Goal: Complete application form: Complete application form

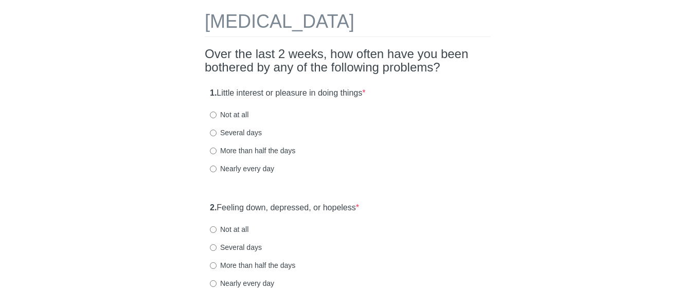
scroll to position [39, 0]
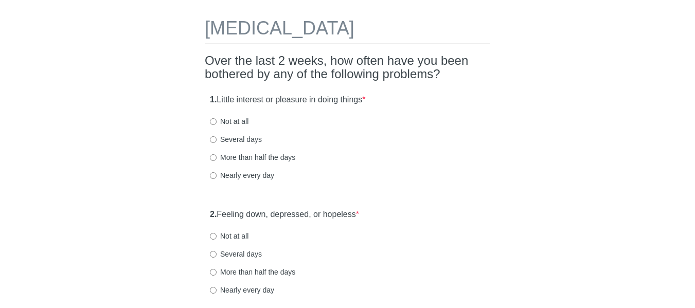
drag, startPoint x: 699, startPoint y: 38, endPoint x: 693, endPoint y: 46, distance: 11.0
click at [693, 46] on html "[MEDICAL_DATA] Over the last 2 weeks, how often have you been bothered by any o…" at bounding box center [347, 115] width 695 height 308
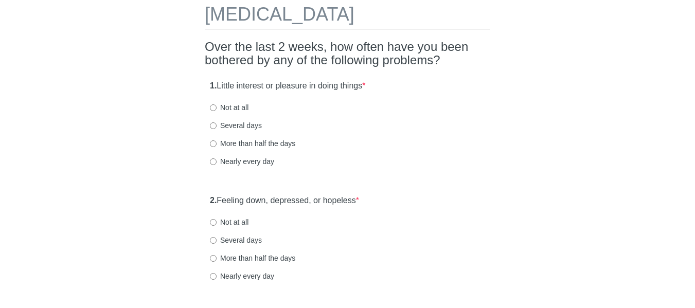
scroll to position [55, 0]
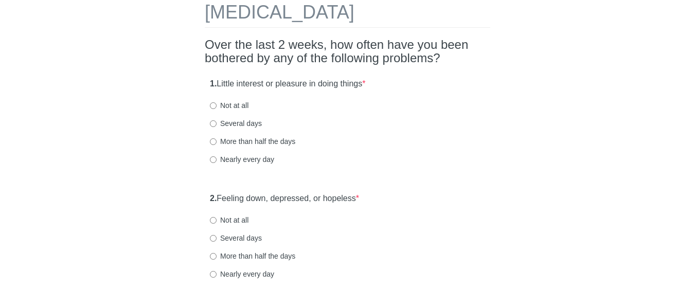
click at [217, 107] on label "Not at all" at bounding box center [229, 105] width 39 height 10
click at [217, 107] on input "Not at all" at bounding box center [213, 105] width 7 height 7
radio input "true"
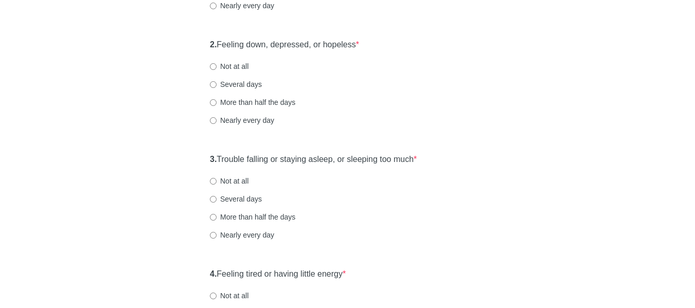
scroll to position [214, 0]
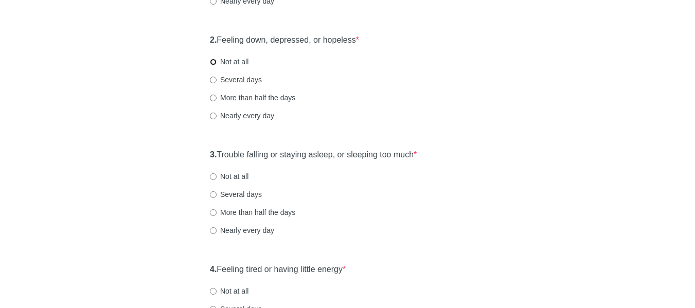
click at [214, 61] on input "Not at all" at bounding box center [213, 62] width 7 height 7
radio input "true"
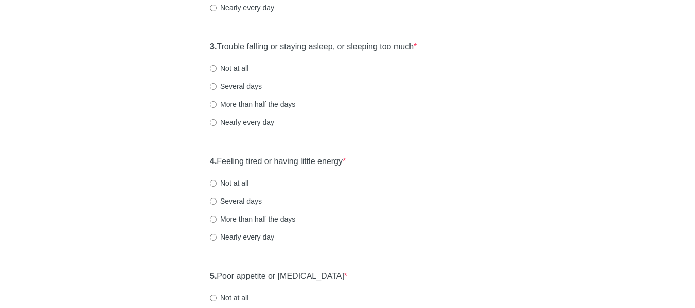
scroll to position [328, 0]
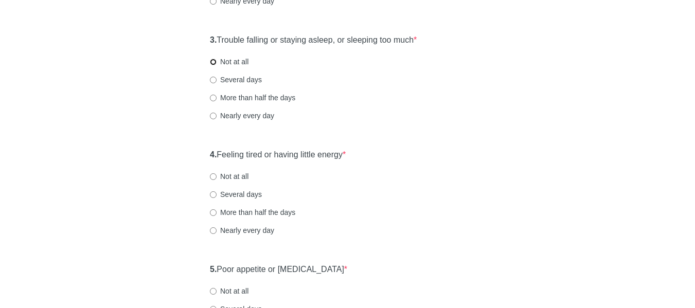
click at [214, 61] on input "Not at all" at bounding box center [213, 62] width 7 height 7
radio input "true"
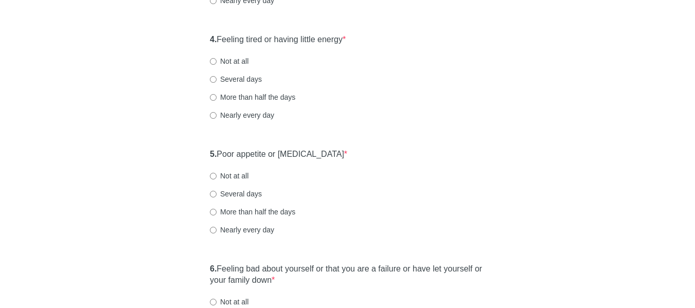
scroll to position [448, 0]
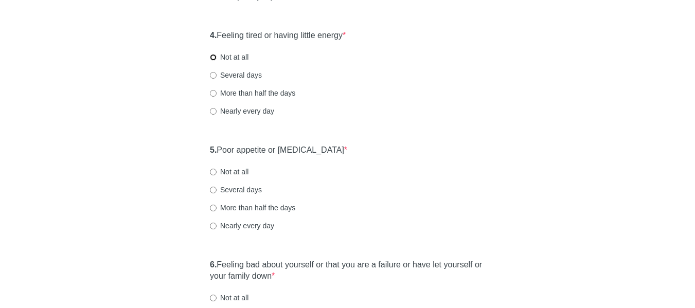
click at [215, 59] on input "Not at all" at bounding box center [213, 57] width 7 height 7
radio input "true"
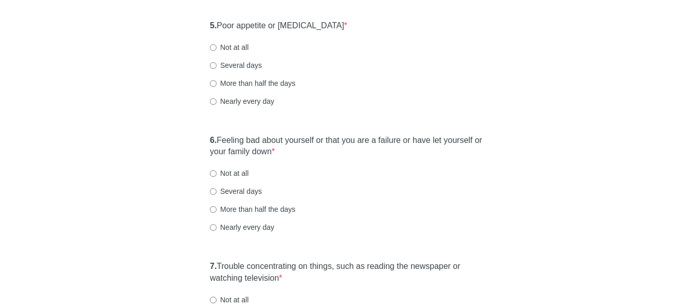
scroll to position [574, 0]
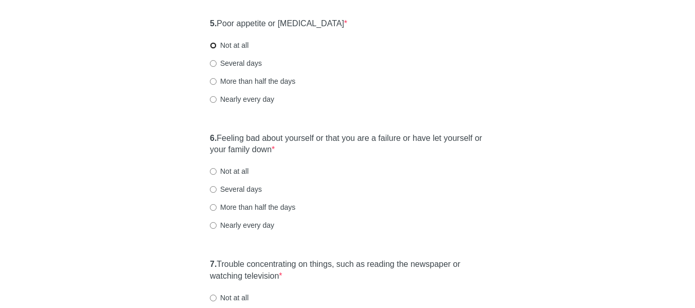
click at [214, 44] on input "Not at all" at bounding box center [213, 45] width 7 height 7
radio input "true"
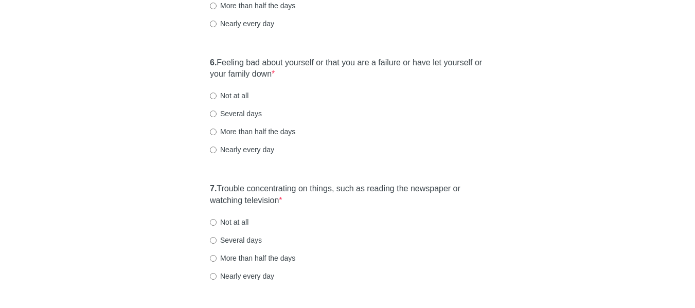
scroll to position [652, 0]
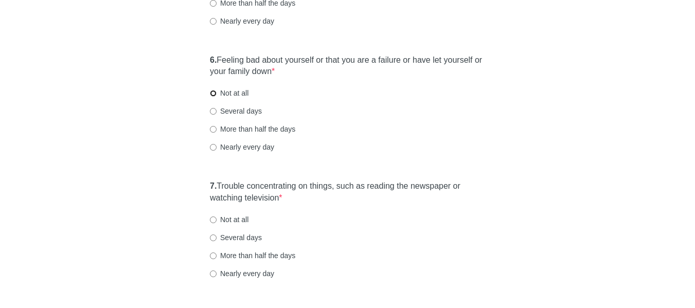
click at [215, 92] on input "Not at all" at bounding box center [213, 93] width 7 height 7
radio input "true"
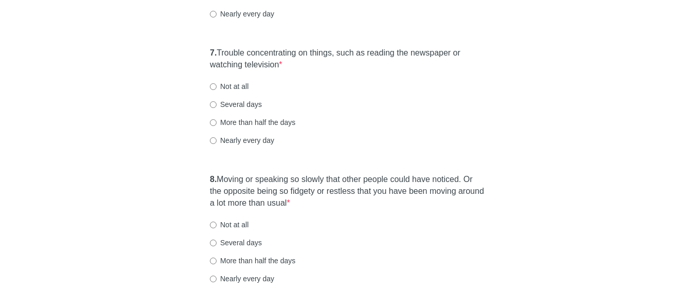
scroll to position [788, 0]
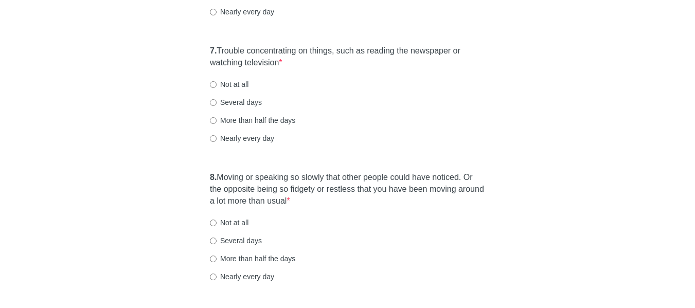
click at [215, 88] on label "Not at all" at bounding box center [229, 84] width 39 height 10
click at [215, 88] on input "Not at all" at bounding box center [213, 84] width 7 height 7
radio input "true"
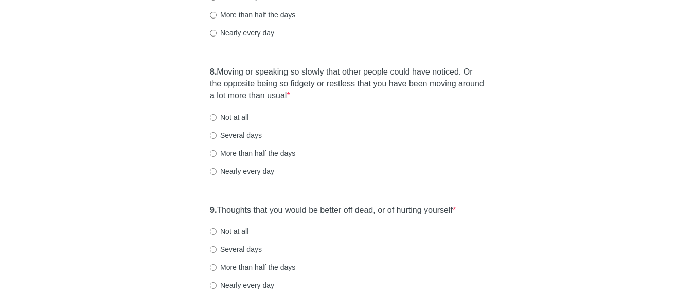
scroll to position [896, 0]
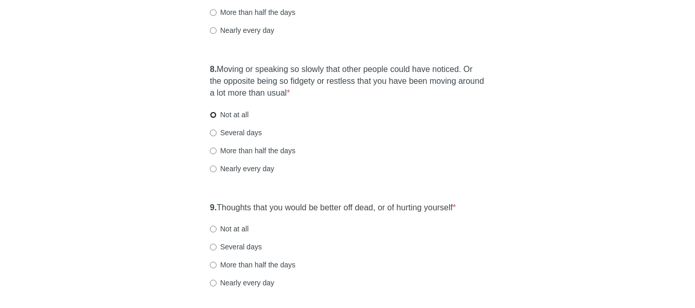
click at [211, 116] on input "Not at all" at bounding box center [213, 115] width 7 height 7
radio input "true"
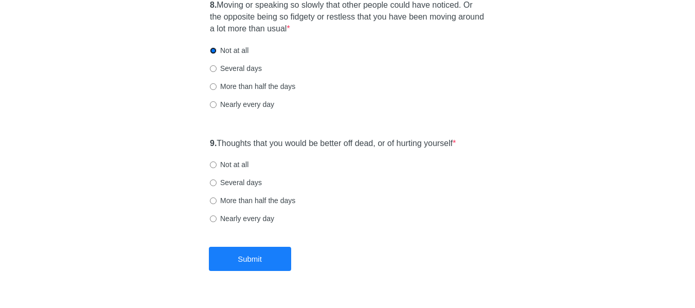
scroll to position [985, 0]
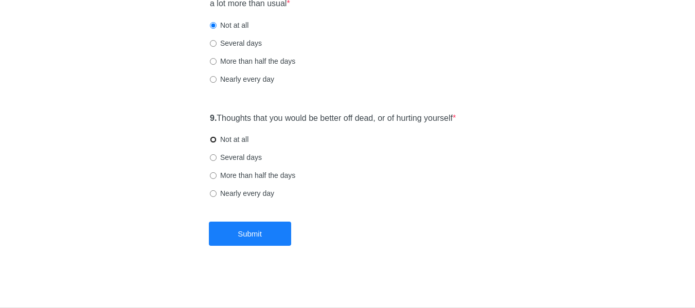
click at [214, 138] on input "Not at all" at bounding box center [213, 139] width 7 height 7
radio input "true"
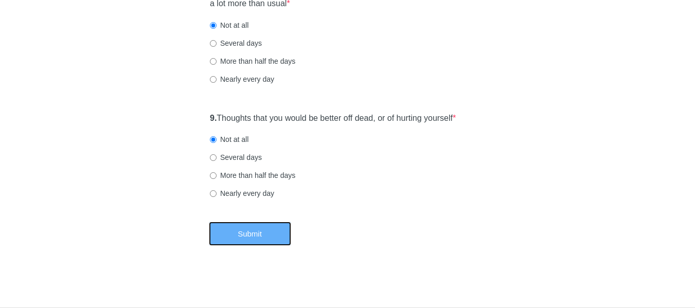
click at [254, 230] on button "Submit" at bounding box center [250, 234] width 82 height 24
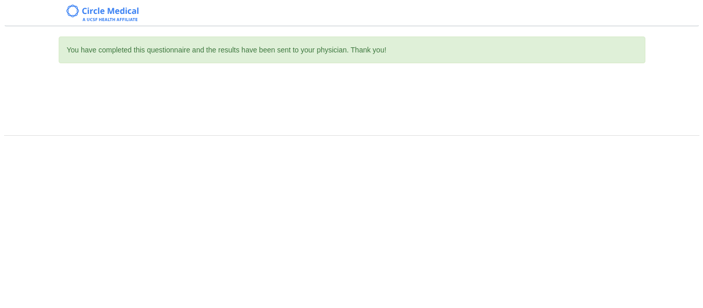
scroll to position [0, 0]
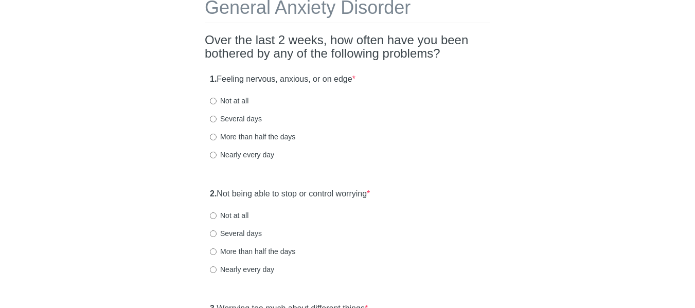
scroll to position [74, 0]
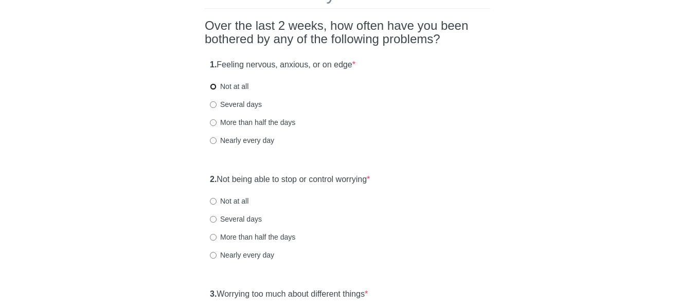
click at [214, 87] on input "Not at all" at bounding box center [213, 86] width 7 height 7
radio input "true"
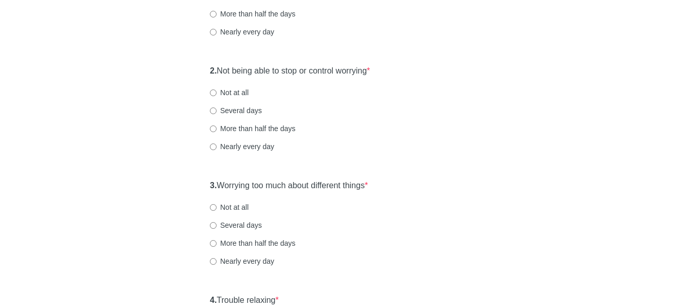
scroll to position [186, 0]
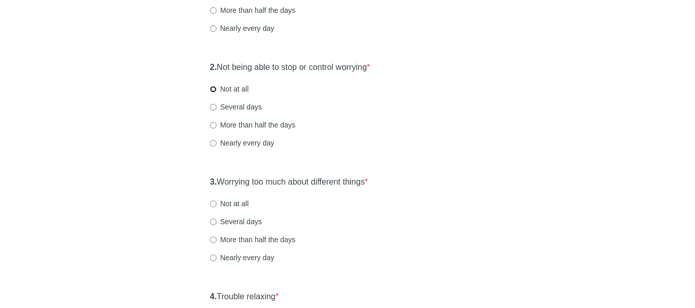
click at [210, 90] on input "Not at all" at bounding box center [213, 89] width 7 height 7
radio input "true"
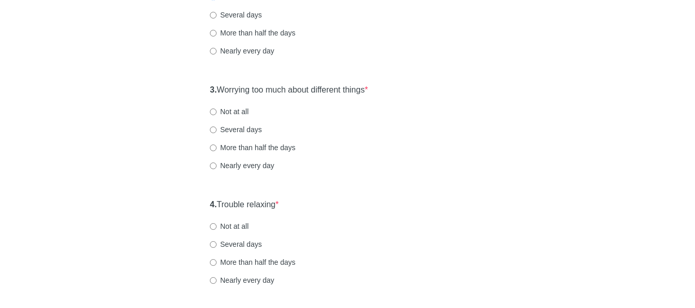
scroll to position [295, 0]
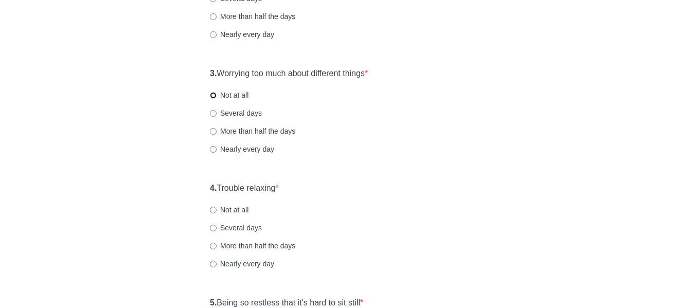
click at [211, 95] on input "Not at all" at bounding box center [213, 95] width 7 height 7
radio input "true"
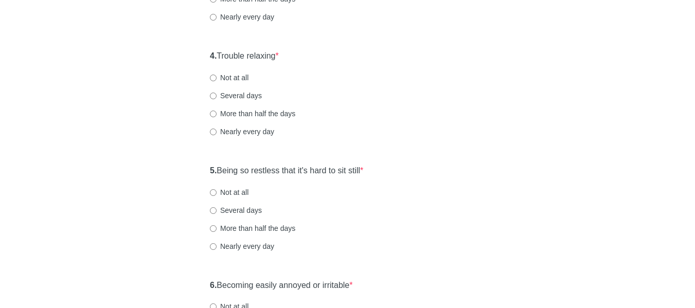
scroll to position [429, 0]
click at [215, 75] on input "Not at all" at bounding box center [213, 76] width 7 height 7
radio input "true"
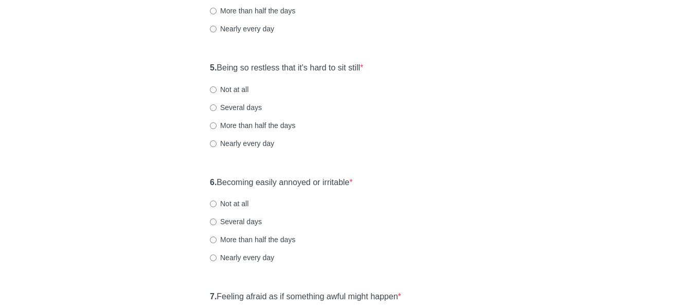
scroll to position [534, 0]
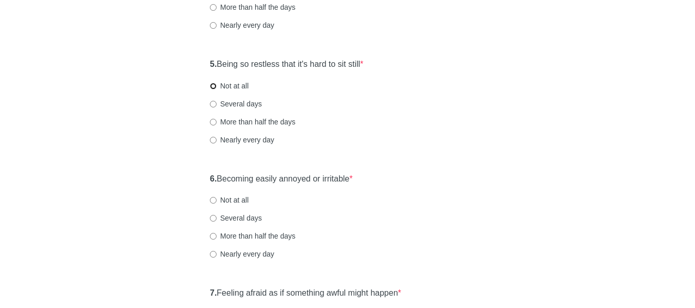
click at [211, 87] on input "Not at all" at bounding box center [213, 86] width 7 height 7
radio input "true"
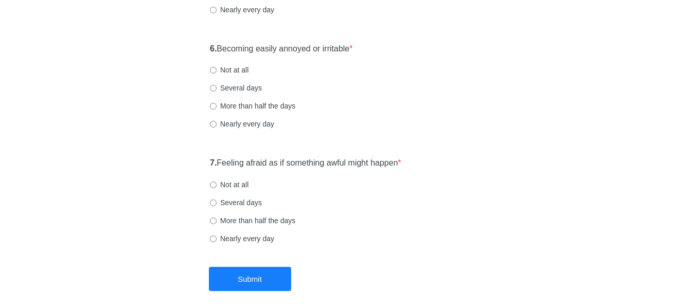
scroll to position [669, 0]
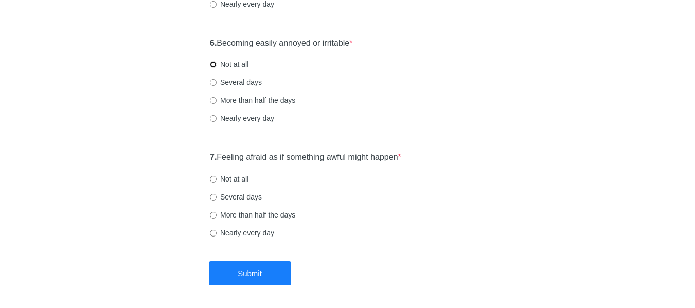
click at [212, 64] on input "Not at all" at bounding box center [213, 64] width 7 height 7
radio input "true"
click at [215, 180] on input "Not at all" at bounding box center [213, 179] width 7 height 7
radio input "true"
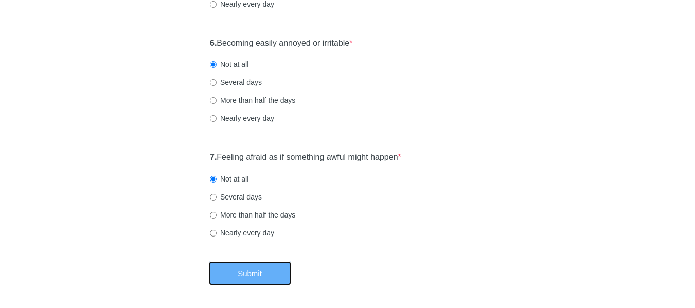
click at [262, 278] on button "Submit" at bounding box center [250, 273] width 82 height 24
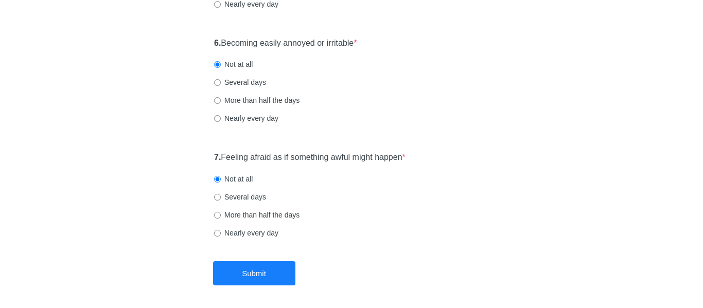
scroll to position [0, 0]
